Goal: Information Seeking & Learning: Learn about a topic

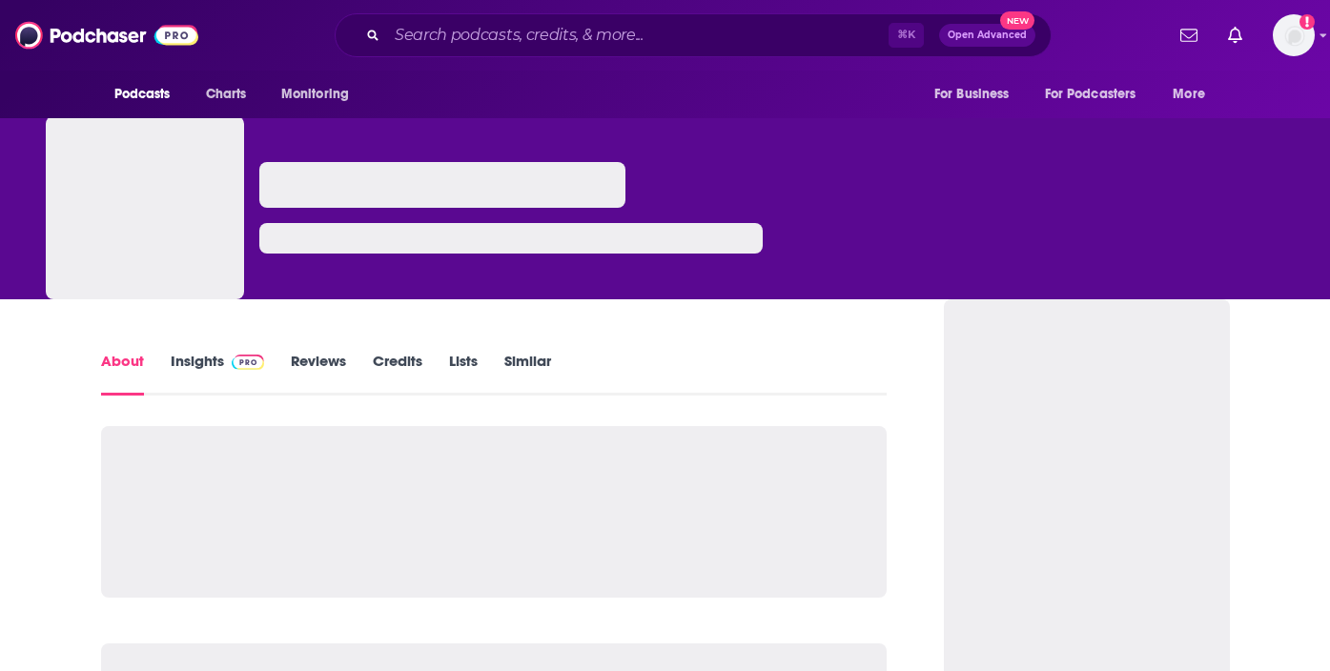
click at [214, 355] on link "Insights" at bounding box center [218, 374] width 94 height 44
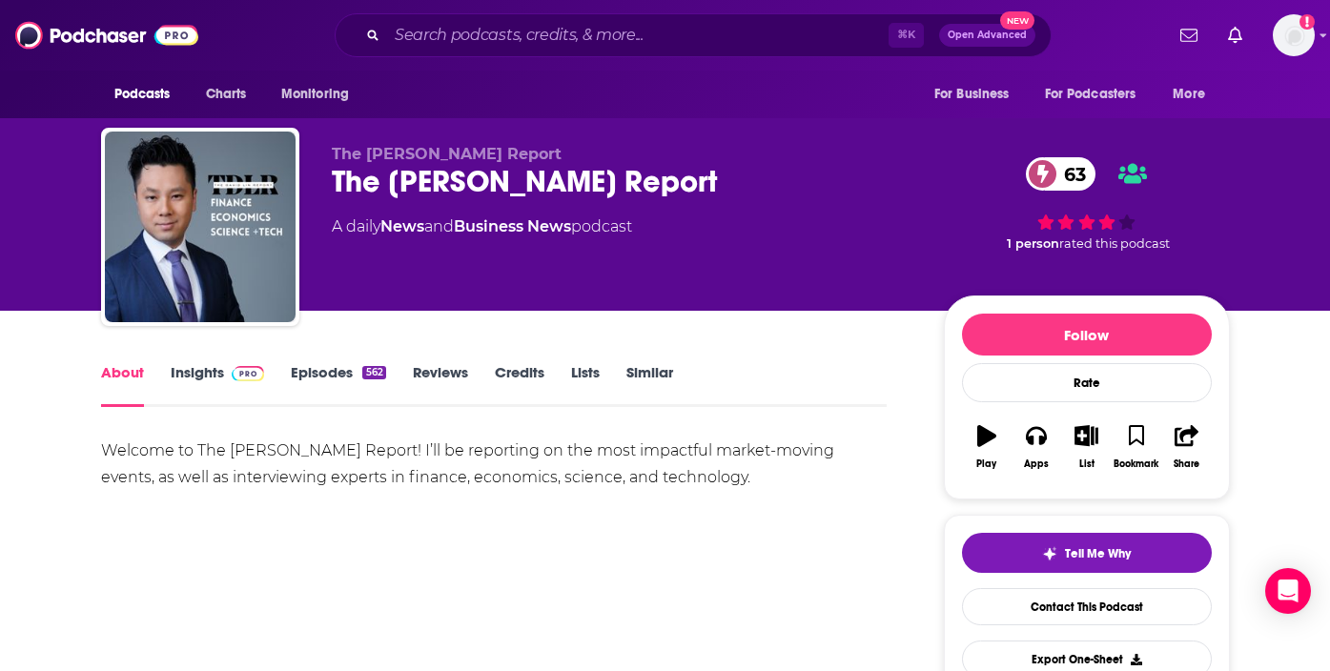
click at [215, 371] on link "Insights" at bounding box center [218, 385] width 94 height 44
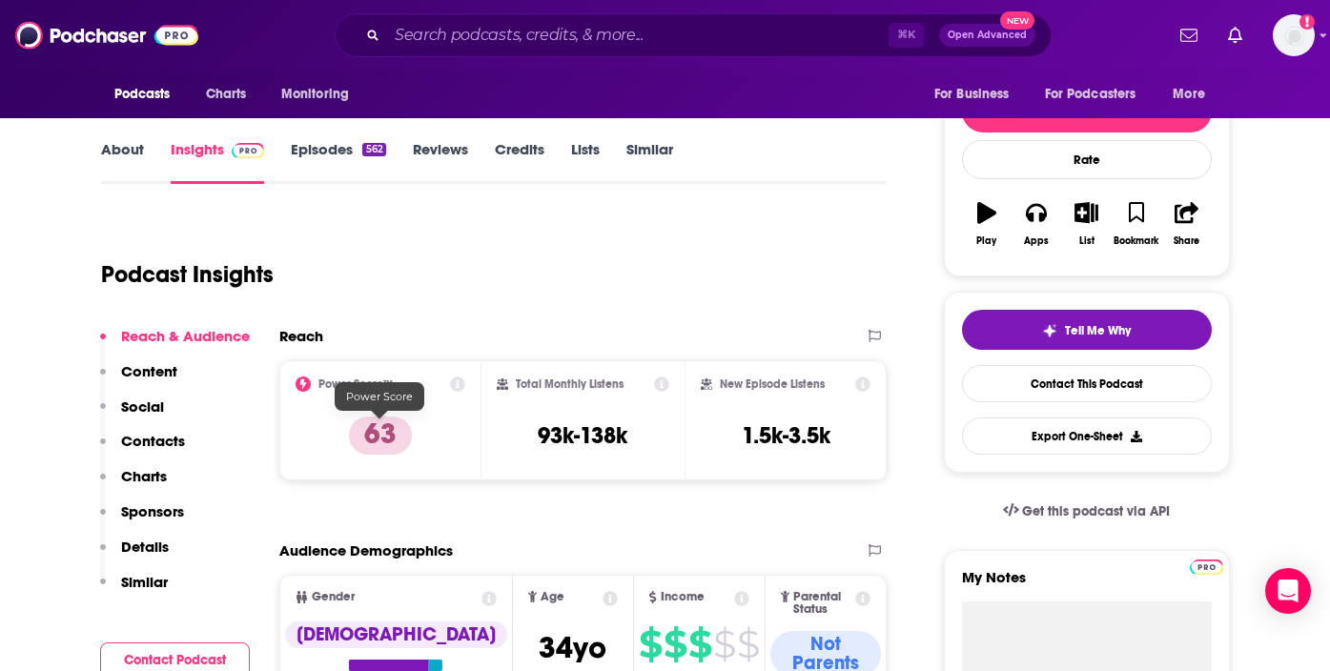
scroll to position [224, 0]
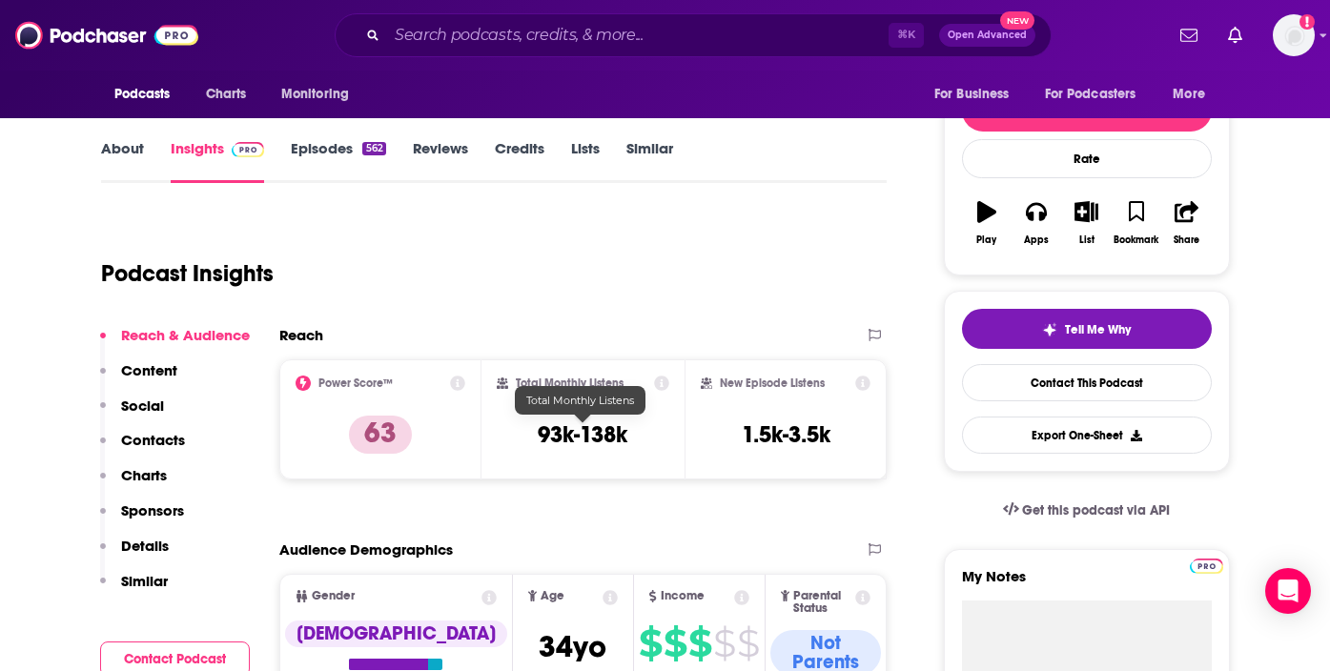
click at [596, 439] on h3 "93k-138k" at bounding box center [583, 434] width 90 height 29
click at [597, 440] on h3 "93k-138k" at bounding box center [583, 434] width 90 height 29
copy div "93k-138k"
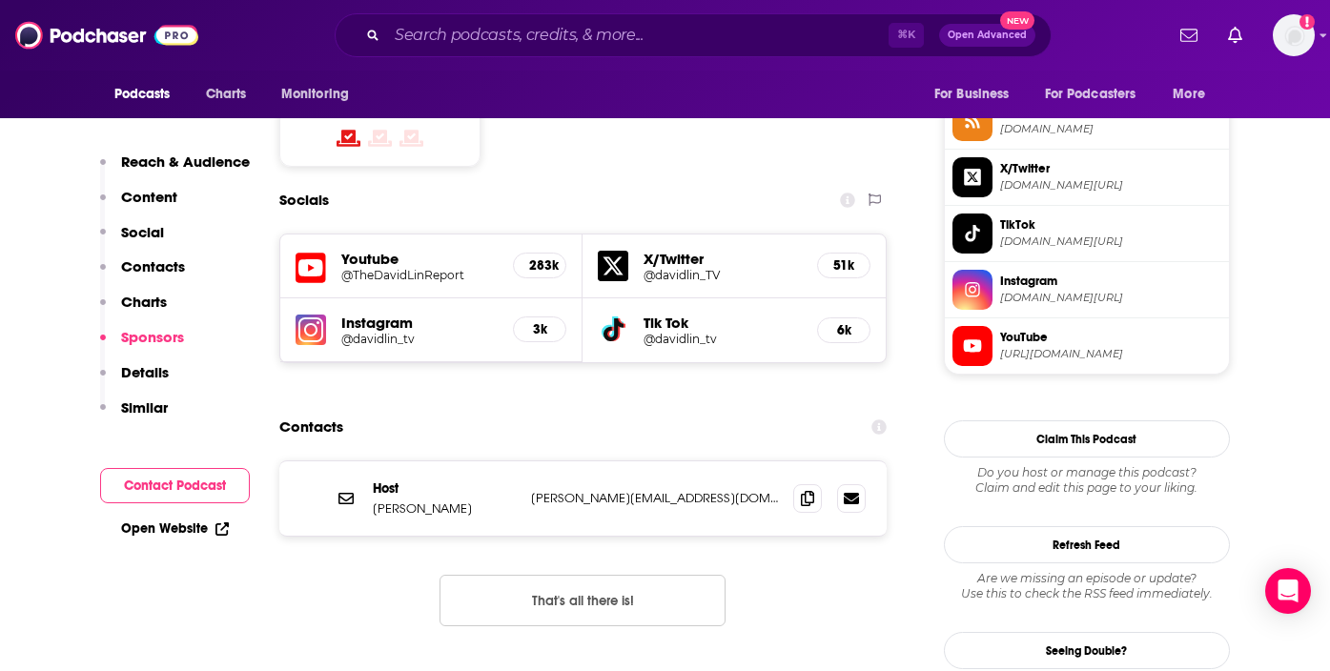
scroll to position [0, 0]
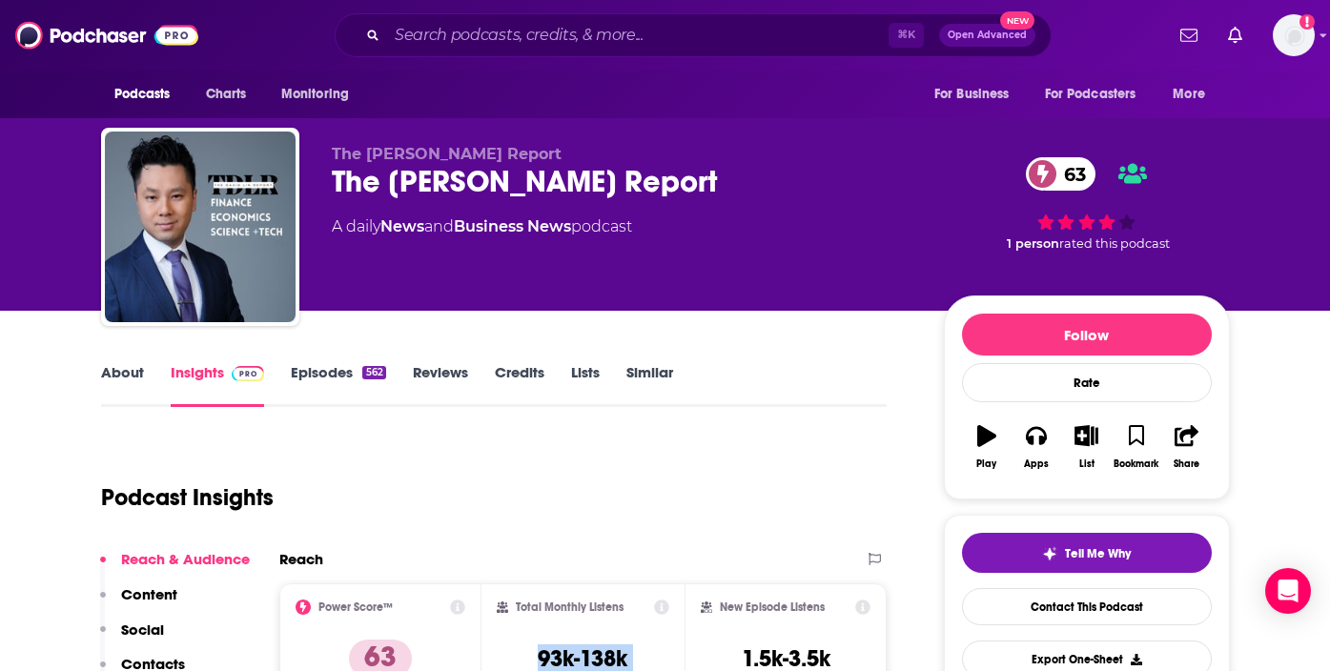
click at [131, 383] on link "About" at bounding box center [122, 385] width 43 height 44
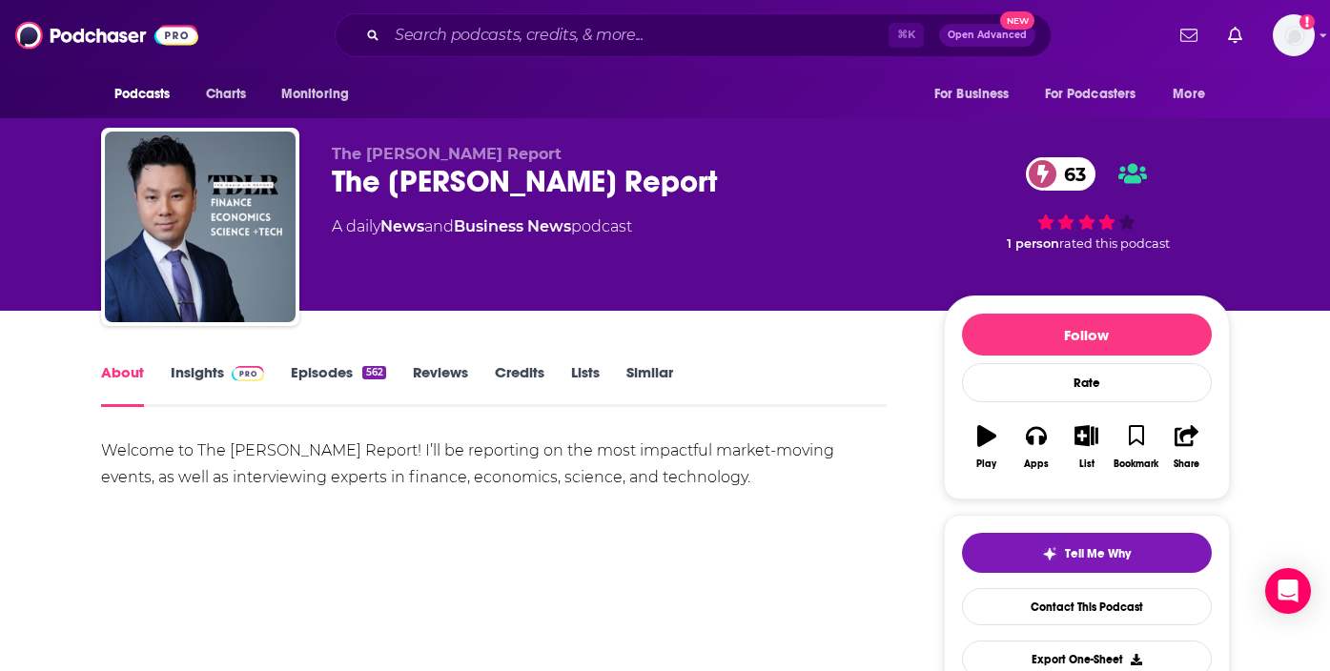
click at [366, 448] on div "Welcome to The David Lin Report! I’ll be reporting on the most impactful market…" at bounding box center [494, 464] width 786 height 53
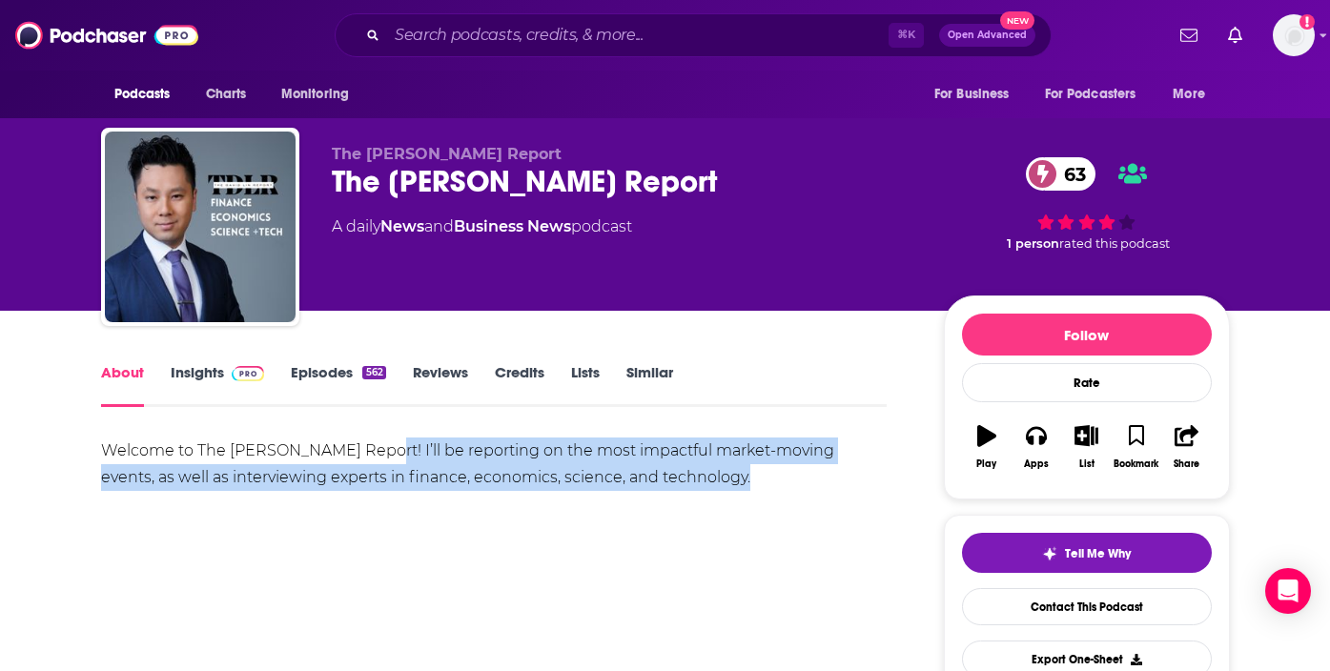
drag, startPoint x: 366, startPoint y: 448, endPoint x: 663, endPoint y: 476, distance: 297.8
click at [663, 476] on div "Welcome to The David Lin Report! I’ll be reporting on the most impactful market…" at bounding box center [494, 464] width 786 height 53
copy div "I’ll be reporting on the most impactful market-moving events, as well as interv…"
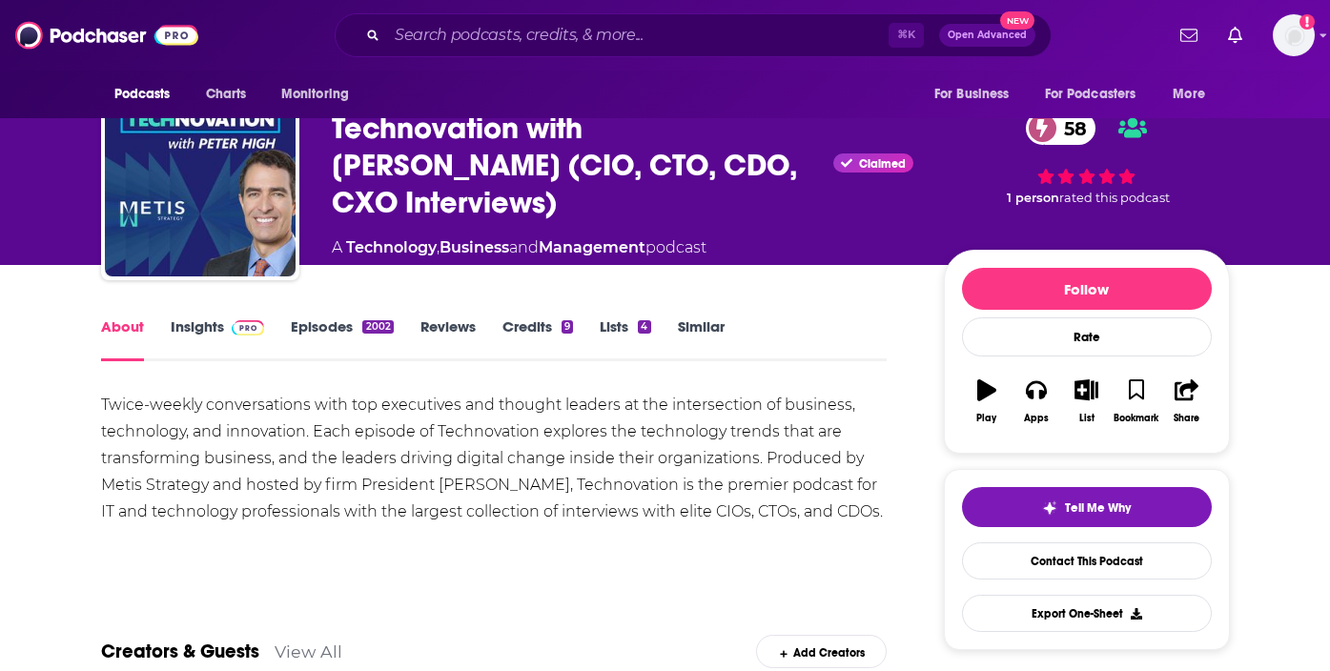
scroll to position [44, 0]
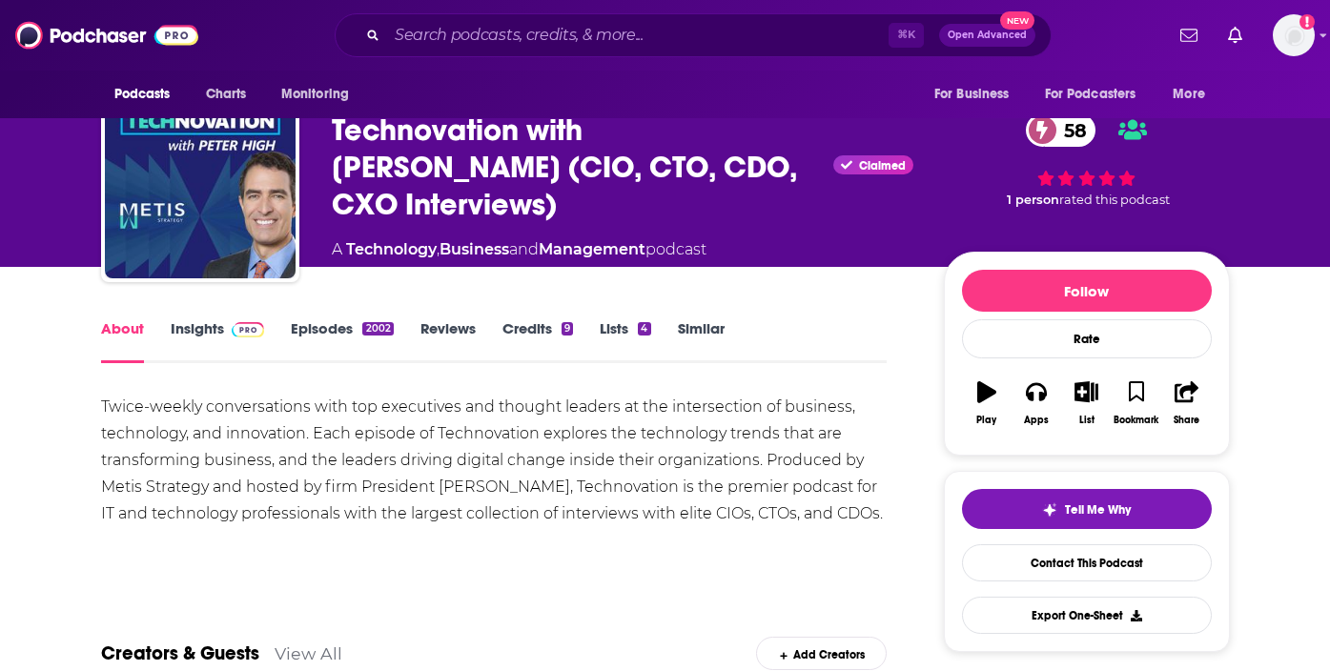
click at [118, 397] on div "Twice-weekly conversations with top executives and thought leaders at the inter…" at bounding box center [494, 460] width 786 height 133
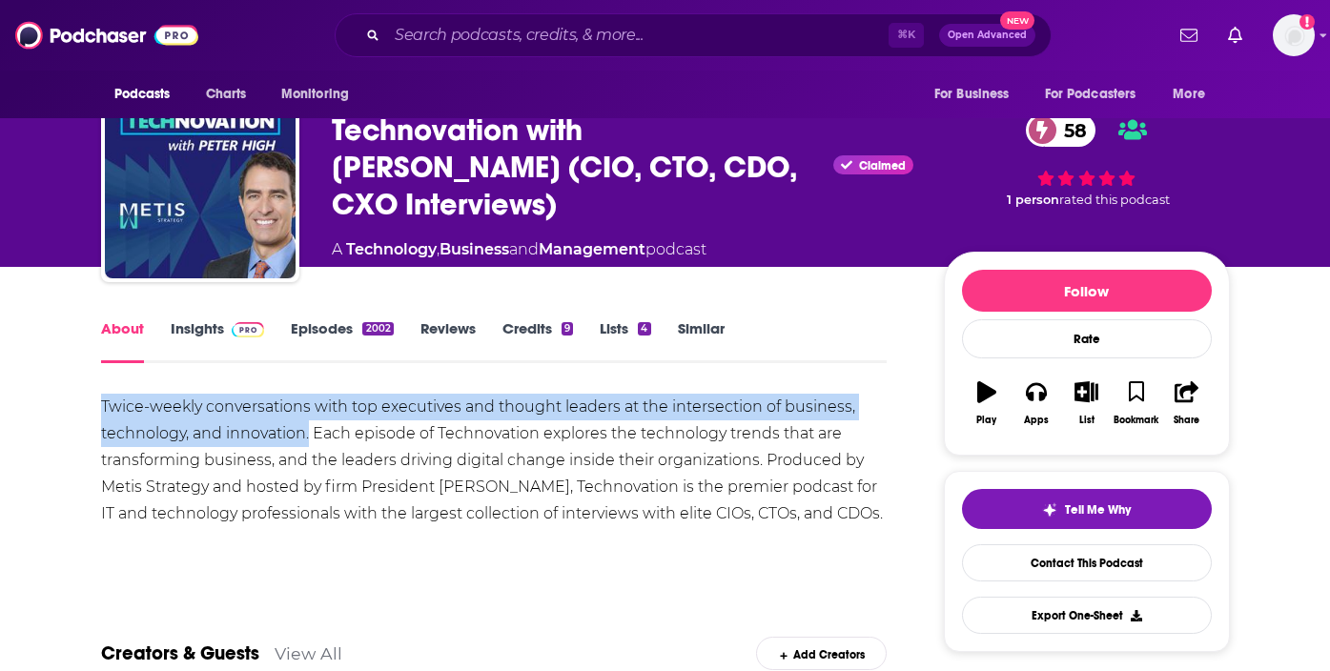
drag, startPoint x: 118, startPoint y: 397, endPoint x: 305, endPoint y: 435, distance: 190.7
click at [305, 435] on div "Twice-weekly conversations with top executives and thought leaders at the inter…" at bounding box center [494, 460] width 786 height 133
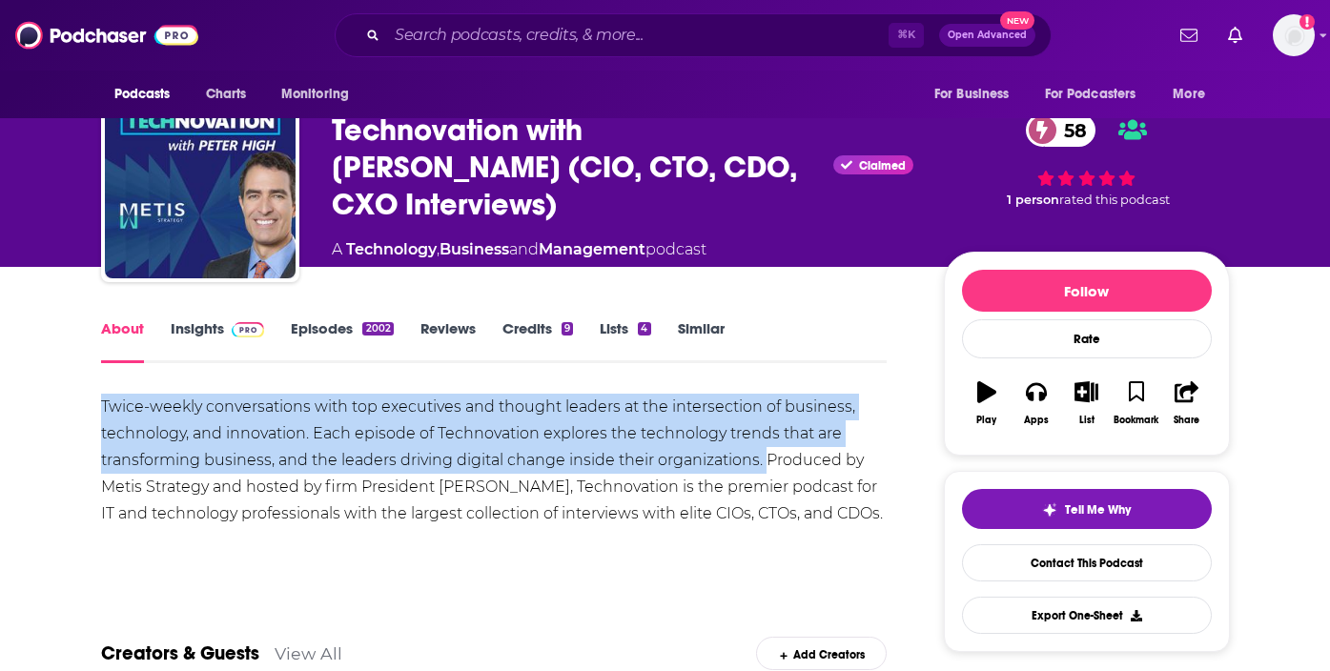
drag, startPoint x: 764, startPoint y: 456, endPoint x: 93, endPoint y: 407, distance: 671.9
copy div "Twice-weekly conversations with top executives and thought leaders at the inter…"
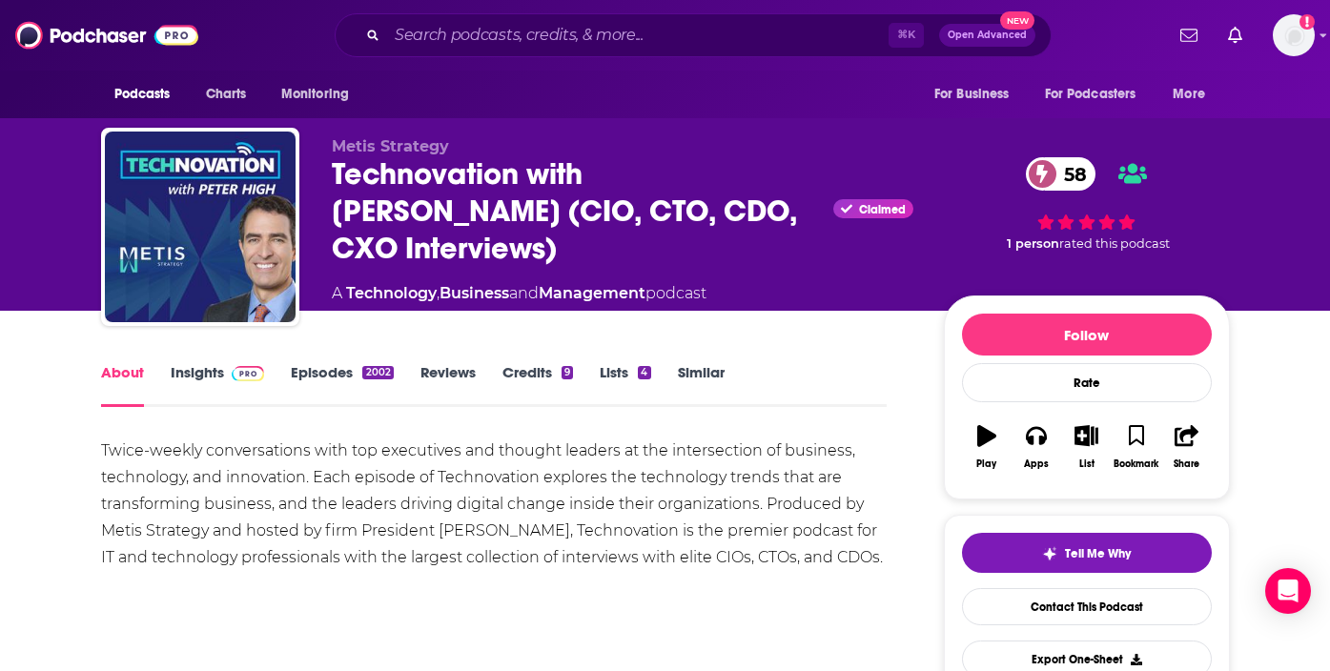
click at [401, 175] on div "Technovation with [PERSON_NAME] (CIO, CTO, CDO, CXO Interviews) Claimed 58" at bounding box center [622, 211] width 581 height 112
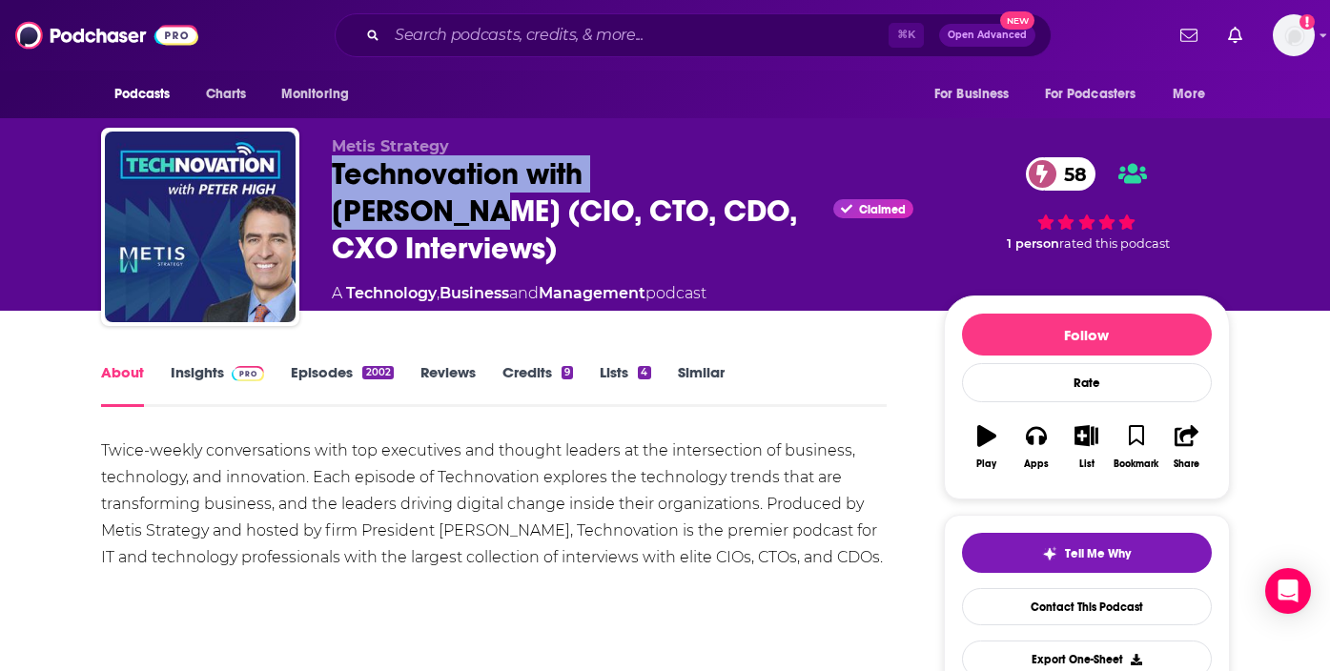
drag, startPoint x: 401, startPoint y: 175, endPoint x: 733, endPoint y: 175, distance: 331.7
click at [736, 176] on div "Technovation with [PERSON_NAME] (CIO, CTO, CDO, CXO Interviews) Claimed 58" at bounding box center [622, 211] width 581 height 112
copy h1 "Technovation with [PERSON_NAME]"
click at [214, 388] on link "Insights" at bounding box center [218, 385] width 94 height 44
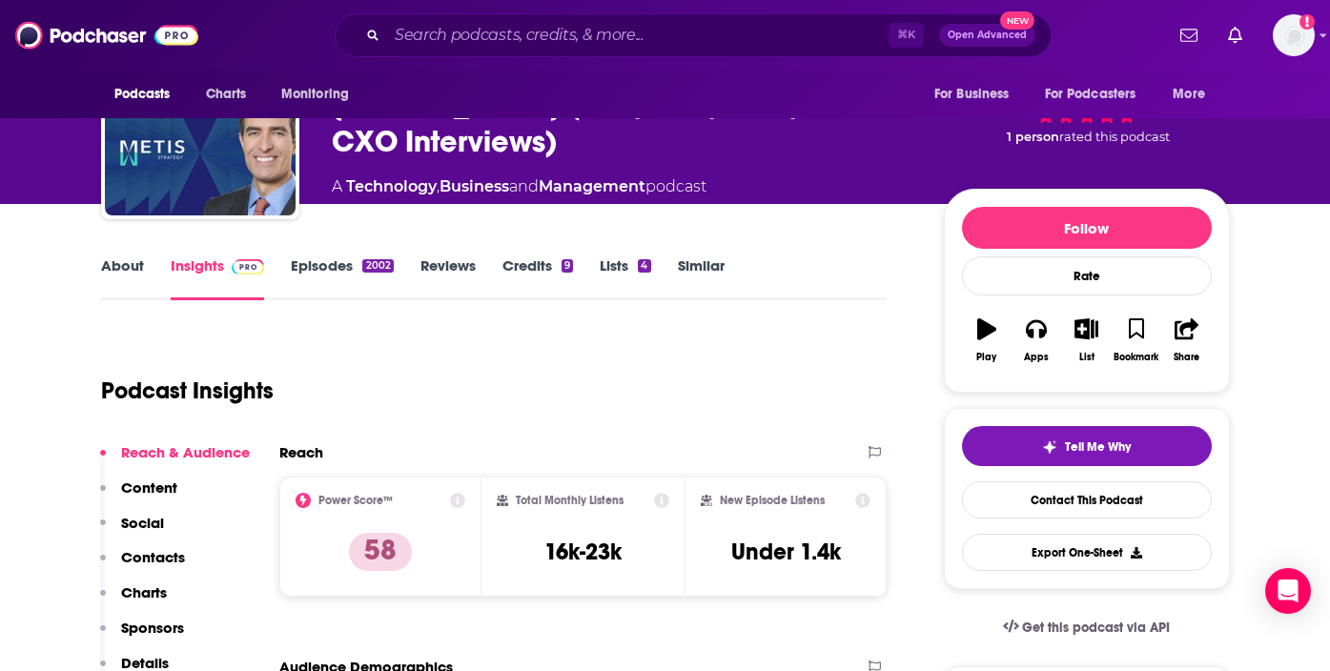
scroll to position [118, 0]
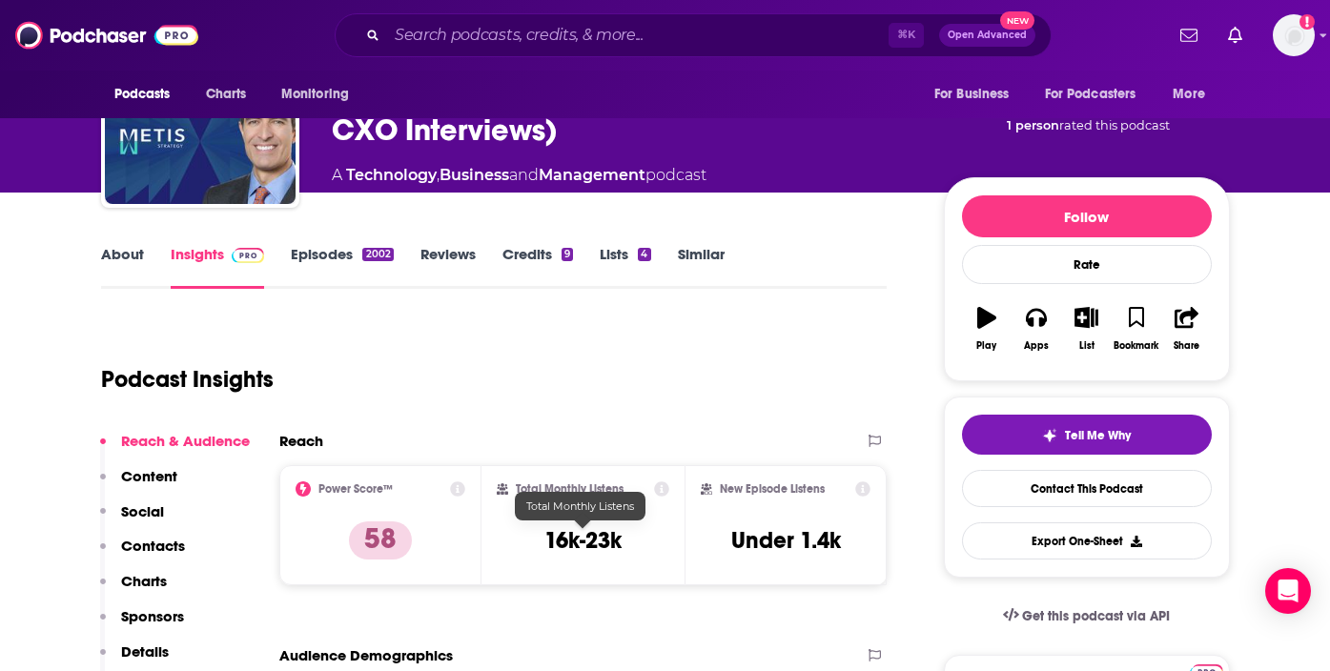
click at [555, 538] on h3 "16k-23k" at bounding box center [582, 540] width 77 height 29
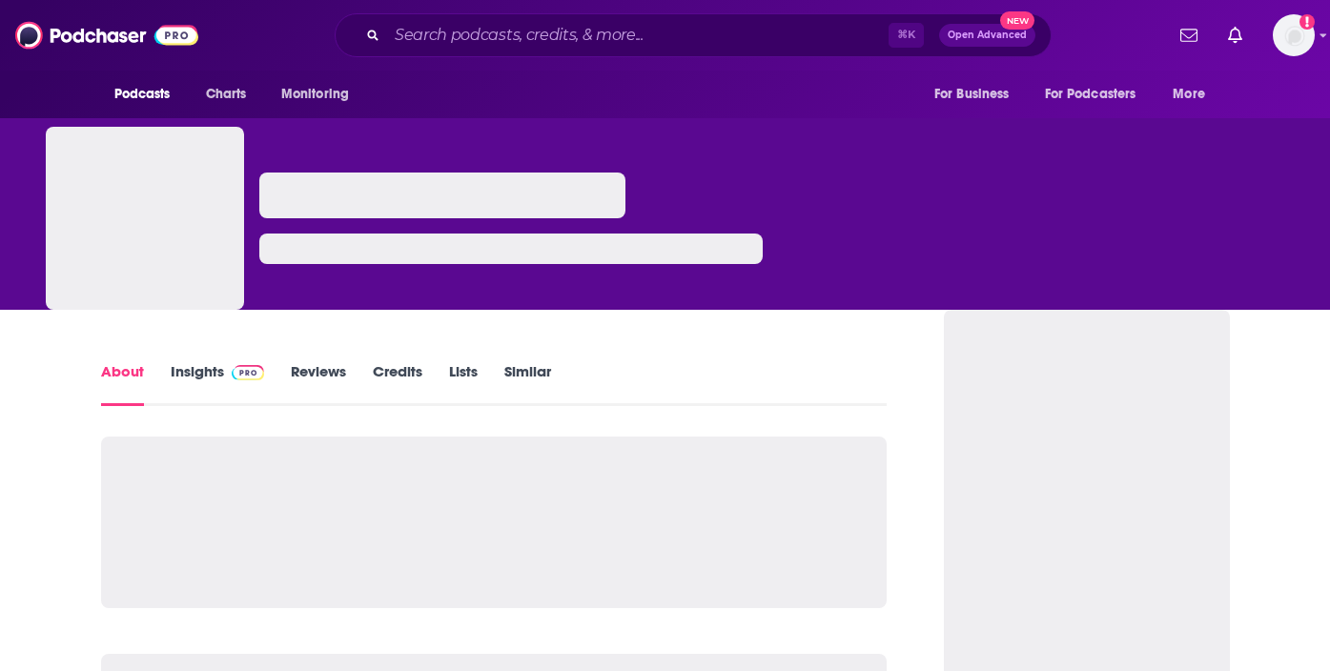
click at [216, 370] on link "Insights" at bounding box center [218, 384] width 94 height 44
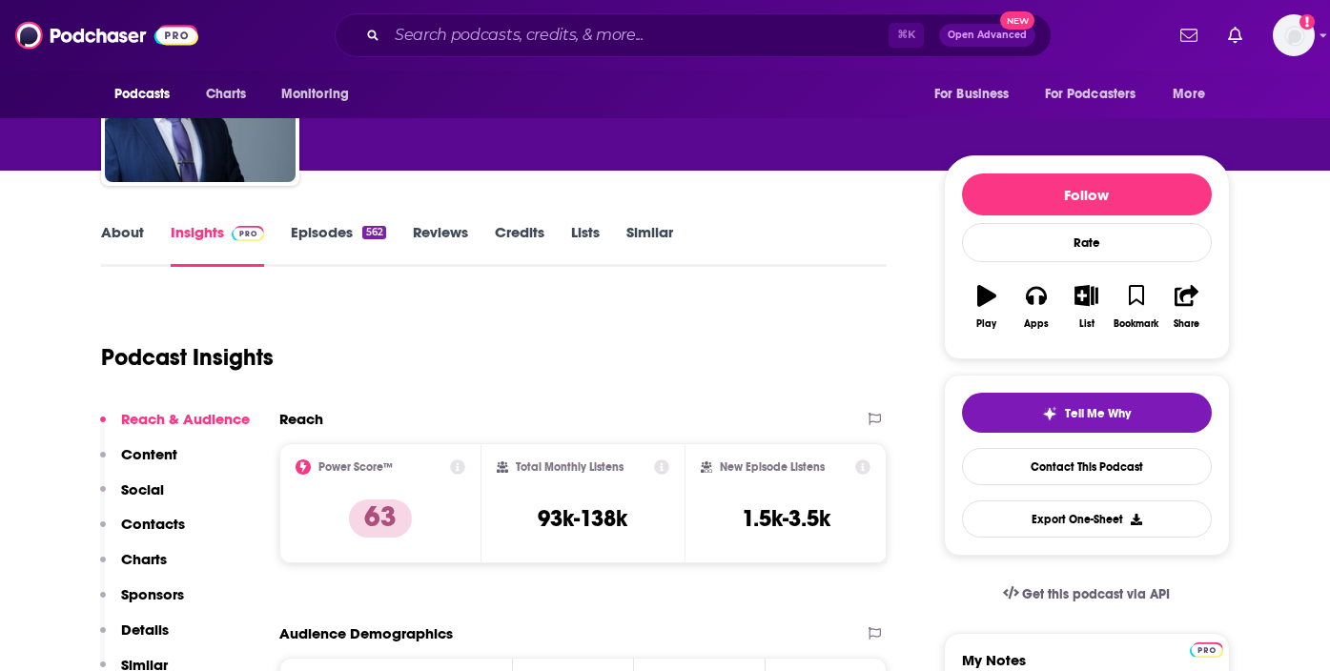
scroll to position [166, 0]
